Goal: Transaction & Acquisition: Purchase product/service

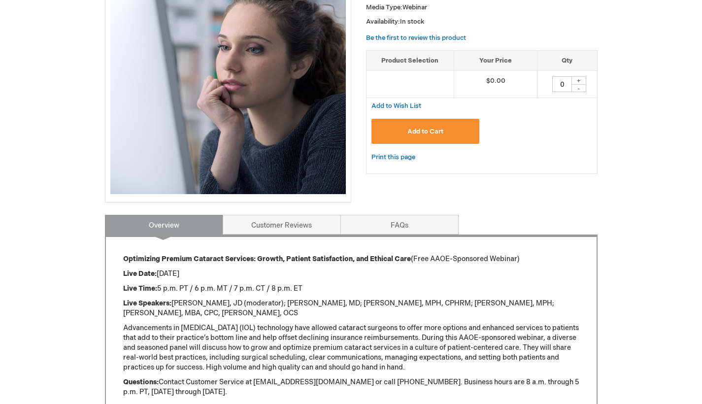
scroll to position [203, 0]
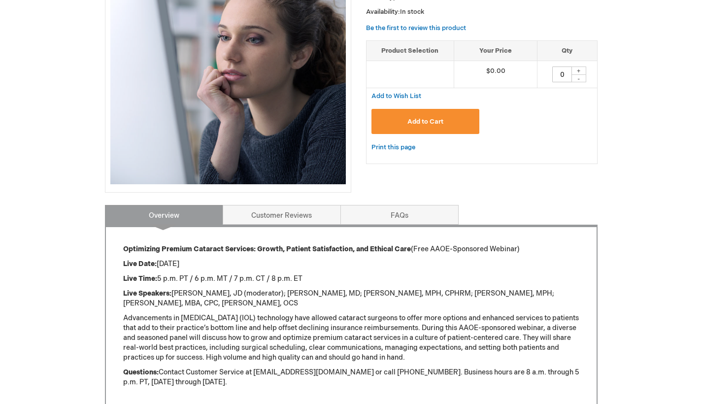
click at [409, 125] on button "Add to Cart" at bounding box center [426, 121] width 108 height 25
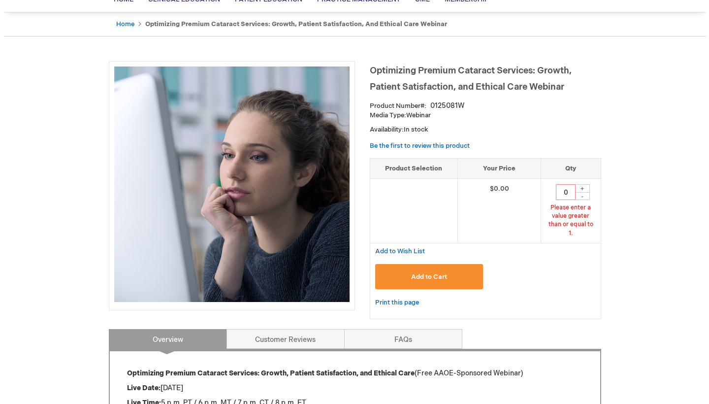
scroll to position [66, 0]
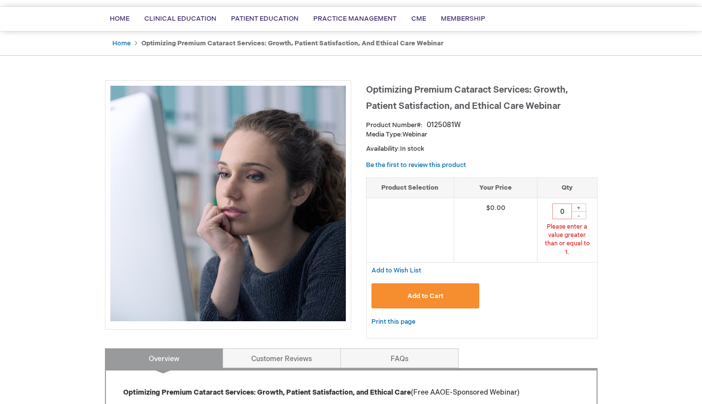
click at [581, 208] on div "+" at bounding box center [579, 207] width 15 height 8
type input "1"
click at [443, 292] on span "Add to Cart" at bounding box center [425, 296] width 36 height 8
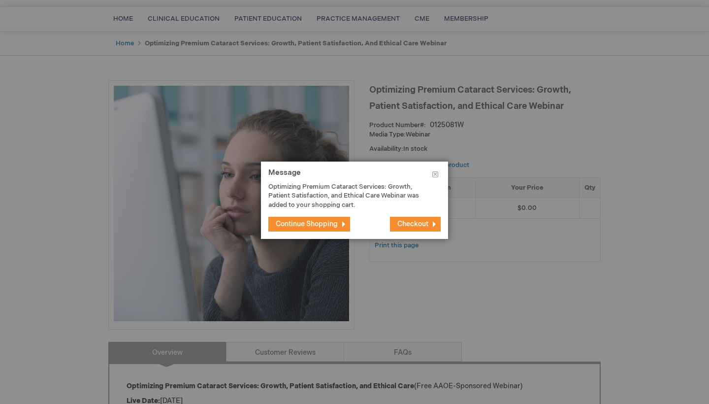
click at [400, 221] on span "Checkout" at bounding box center [413, 224] width 31 height 8
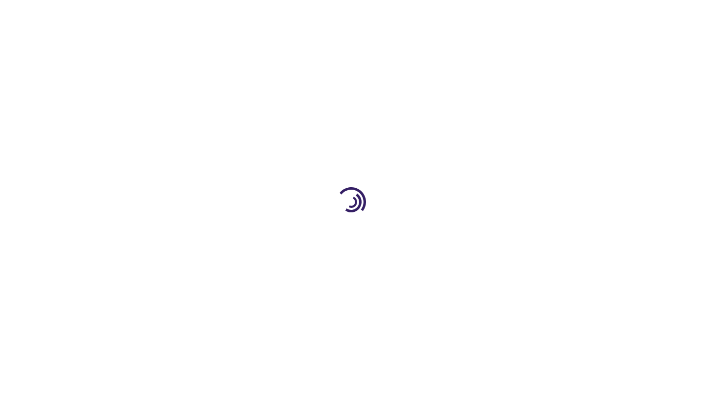
select select "US"
select select "23"
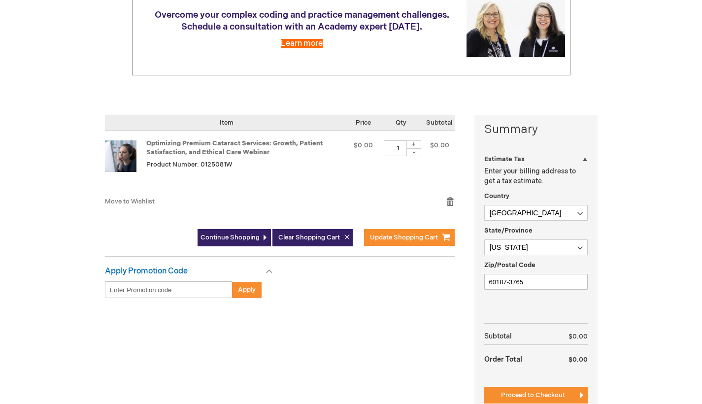
scroll to position [213, 0]
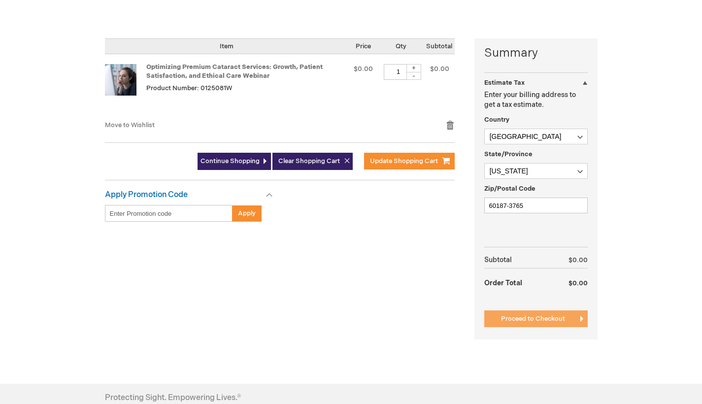
click at [548, 323] on button "Proceed to Checkout" at bounding box center [535, 318] width 103 height 17
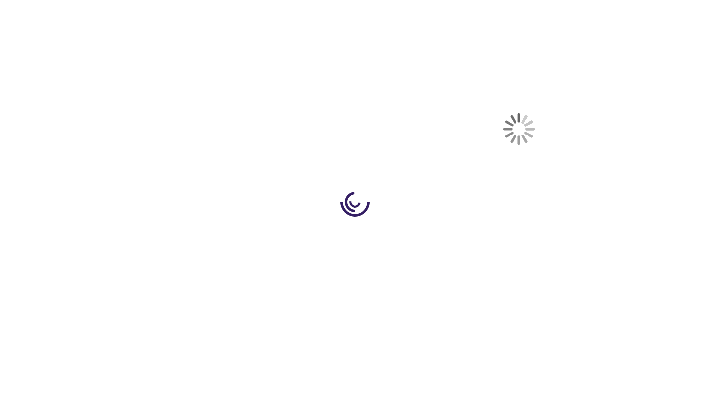
scroll to position [160, 0]
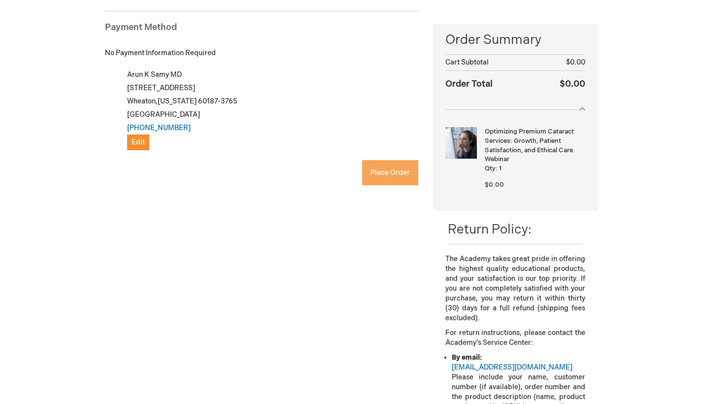
click at [394, 174] on span "Place Order" at bounding box center [390, 173] width 39 height 8
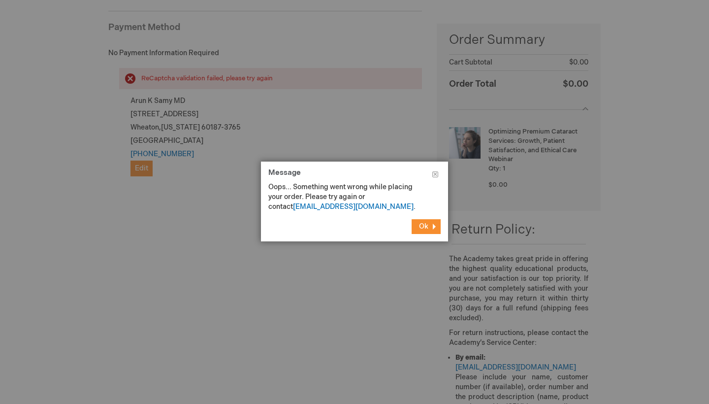
click at [428, 229] on span "Ok" at bounding box center [423, 226] width 9 height 8
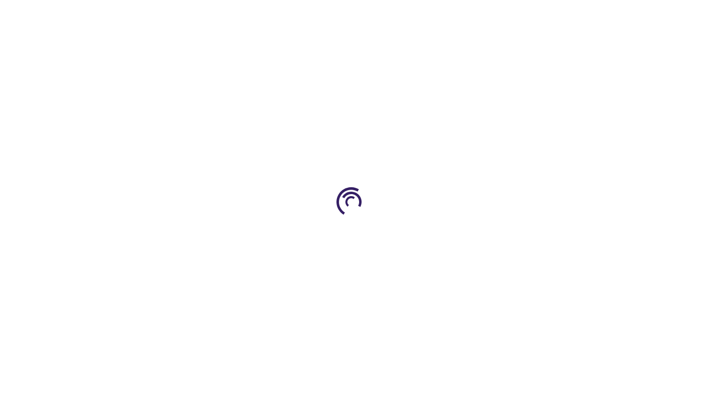
type input "0"
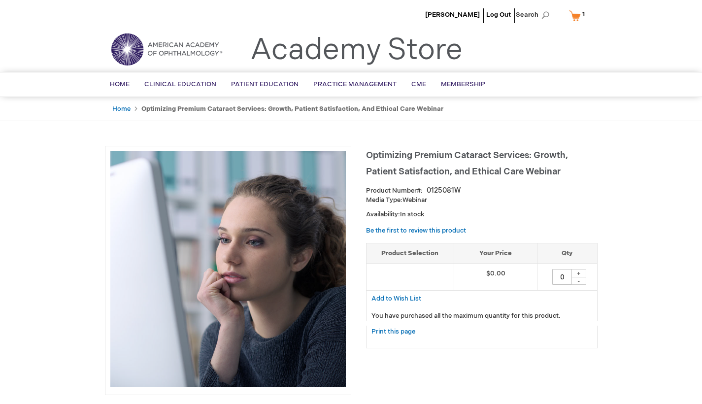
click at [580, 272] on div "+" at bounding box center [579, 273] width 15 height 8
click at [571, 14] on link "My Cart 1 1 items" at bounding box center [579, 15] width 24 height 17
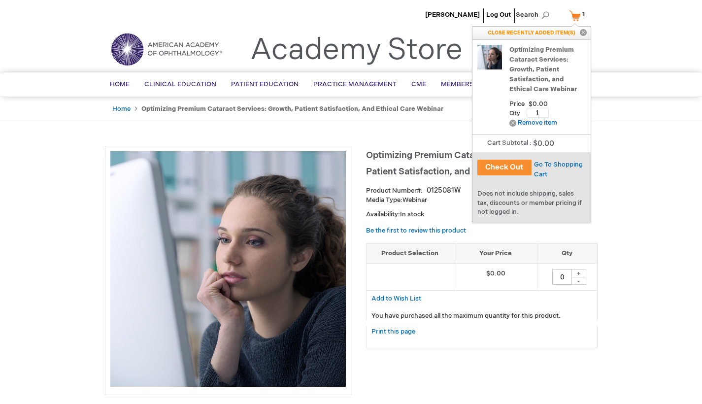
click at [507, 164] on button "Check Out" at bounding box center [504, 168] width 54 height 16
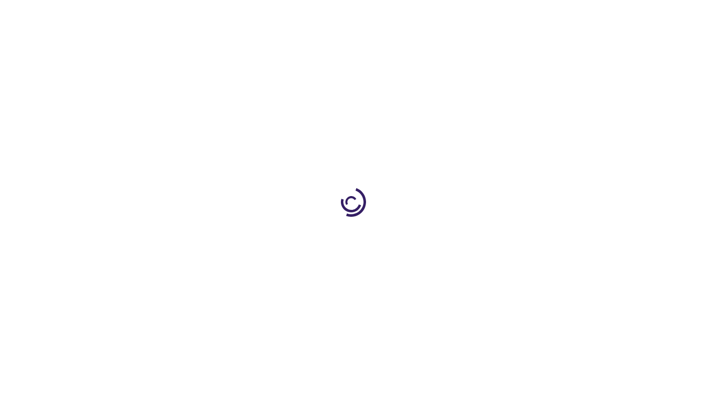
select select "US"
select select "23"
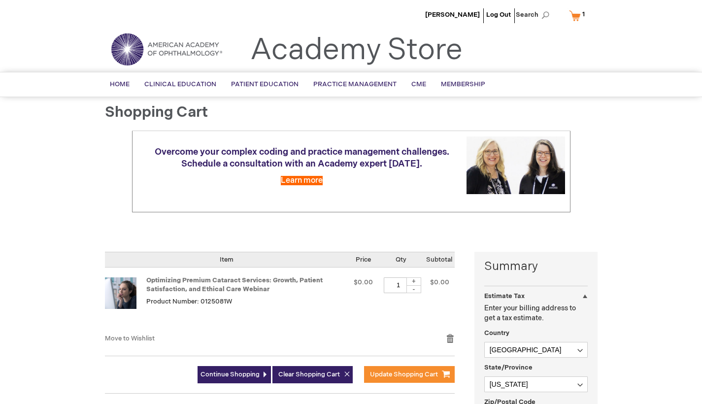
scroll to position [193, 0]
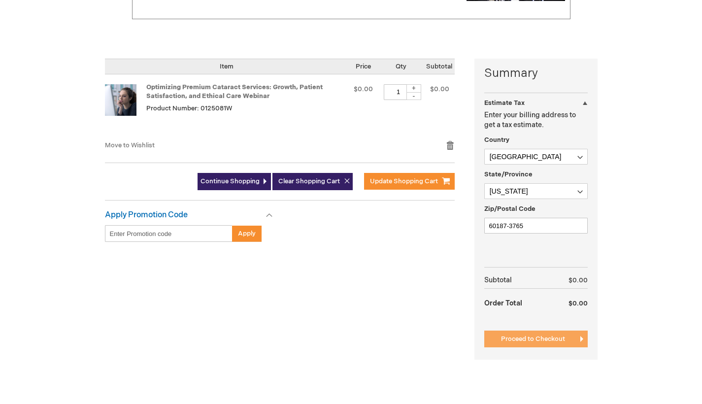
click at [543, 337] on span "Proceed to Checkout" at bounding box center [533, 339] width 64 height 8
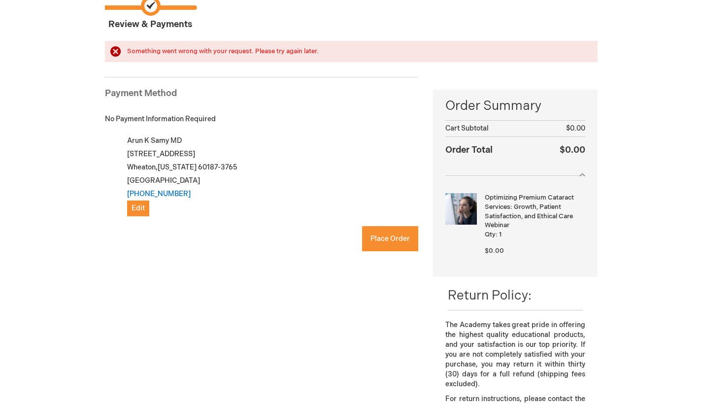
scroll to position [176, 0]
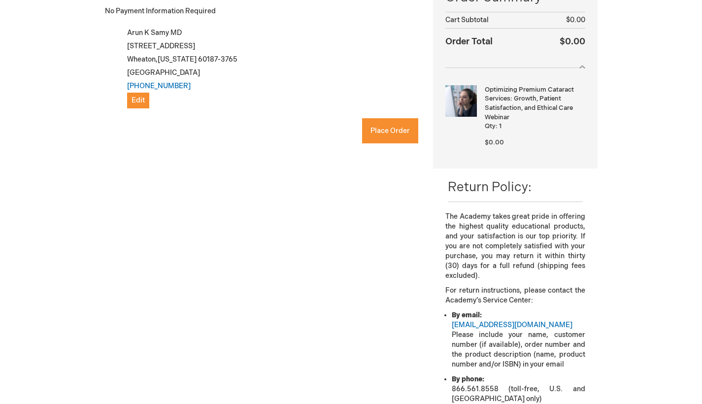
checkbox input "true"
click at [375, 132] on span "Place Order" at bounding box center [390, 131] width 39 height 8
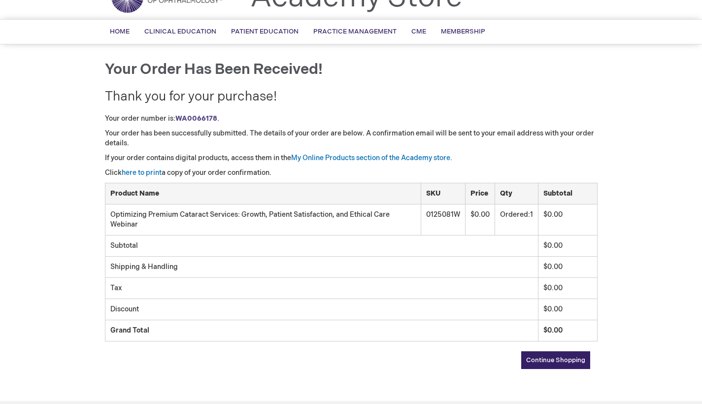
scroll to position [203, 0]
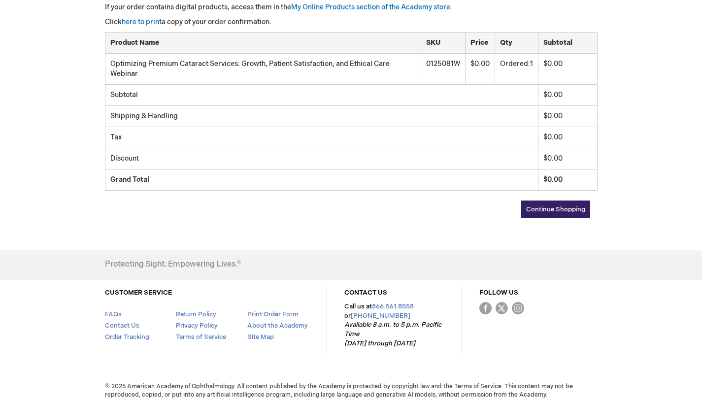
click at [447, 12] on p "If your order contains digital products, access them in the My Online Products …" at bounding box center [351, 7] width 493 height 10
